Goal: Information Seeking & Learning: Check status

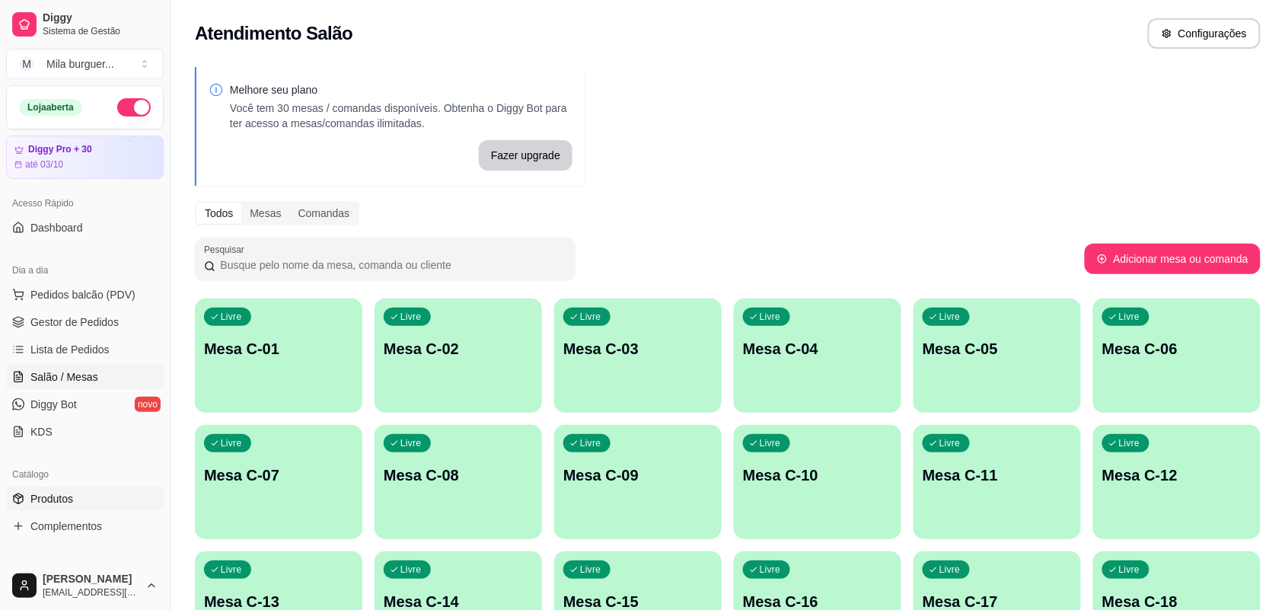
click at [52, 495] on span "Produtos" at bounding box center [51, 498] width 43 height 15
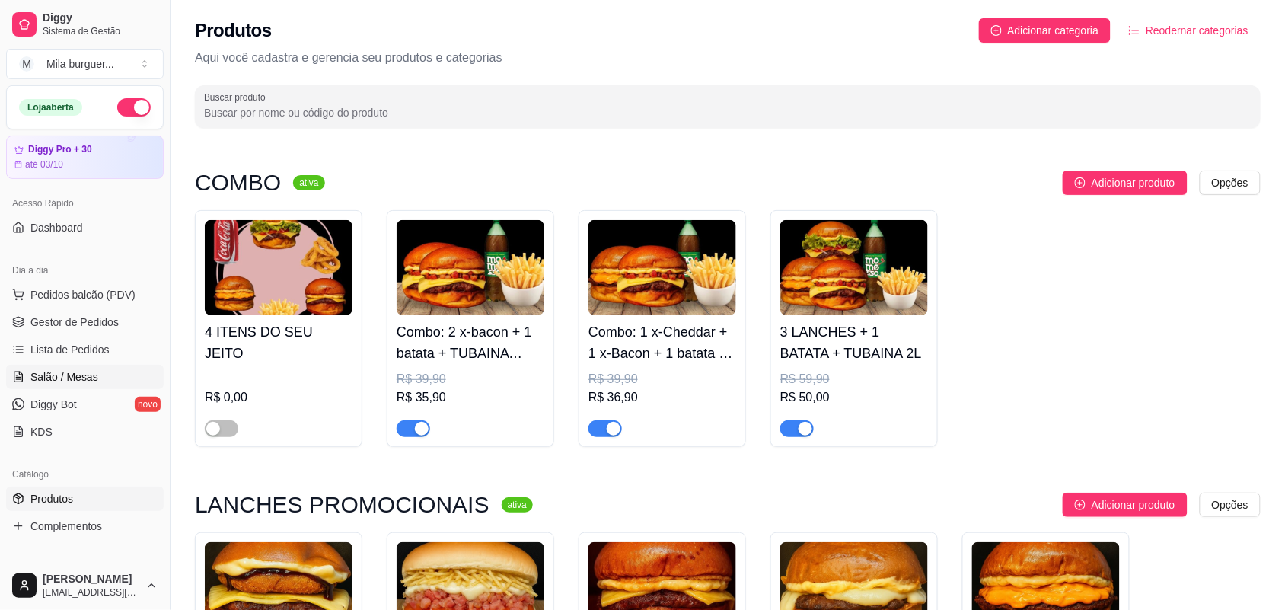
click at [84, 367] on link "Salão / Mesas" at bounding box center [85, 377] width 158 height 24
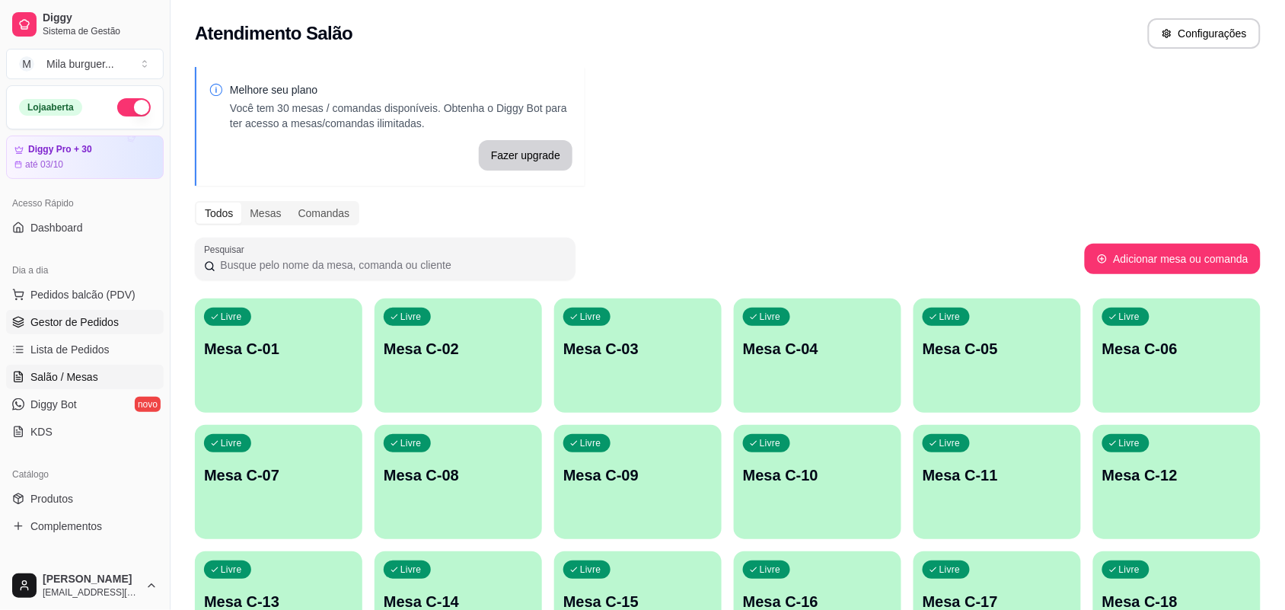
click at [105, 320] on span "Gestor de Pedidos" at bounding box center [74, 321] width 88 height 15
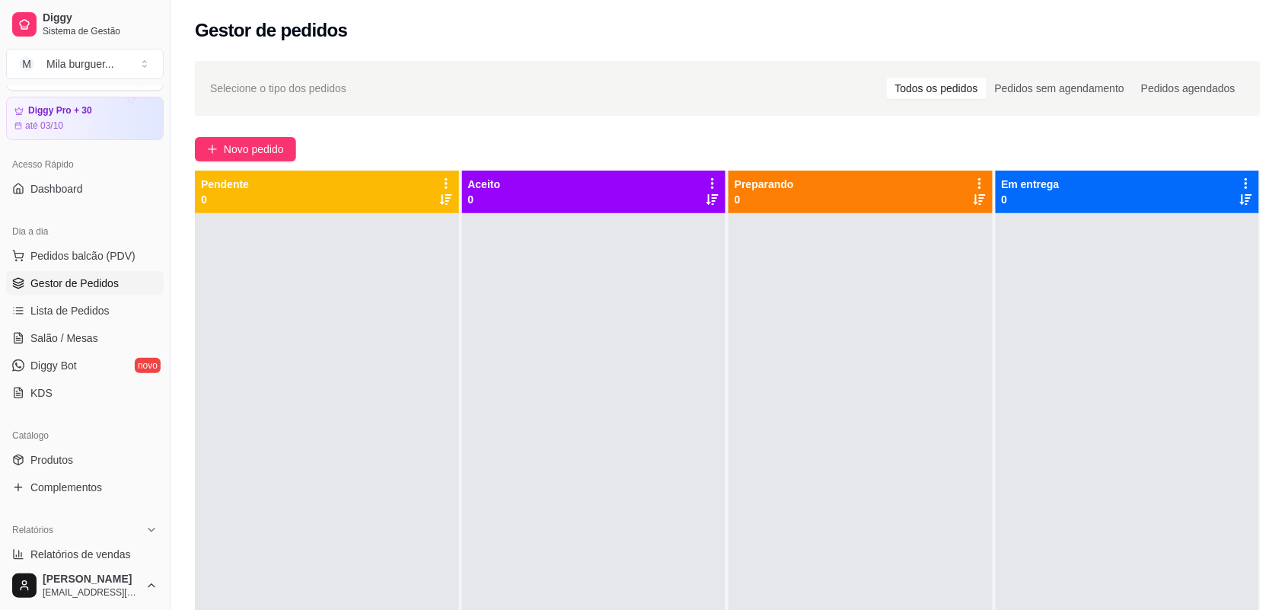
scroll to position [190, 0]
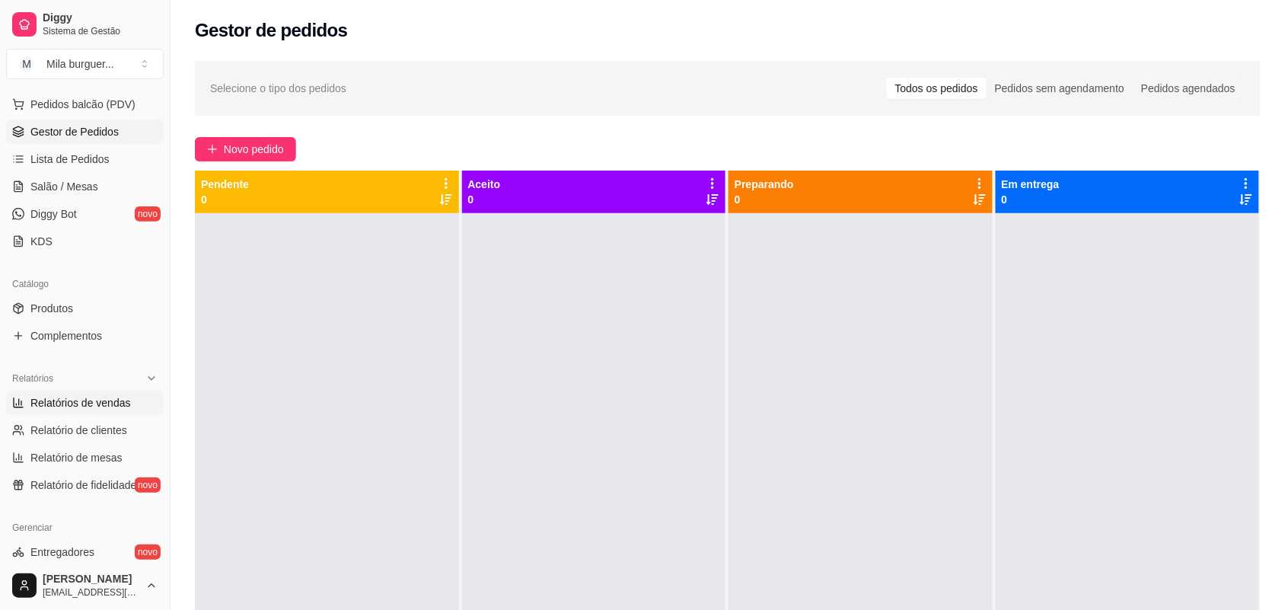
click at [89, 403] on span "Relatórios de vendas" at bounding box center [80, 402] width 100 height 15
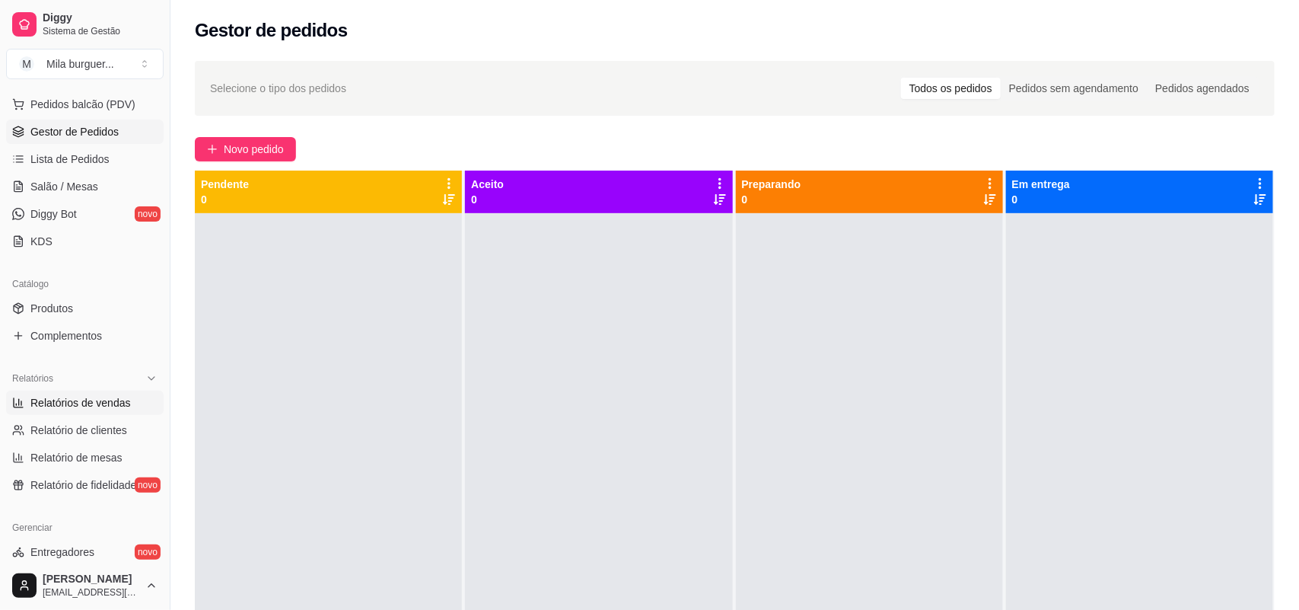
select select "ALL"
select select "0"
